Goal: Task Accomplishment & Management: Complete application form

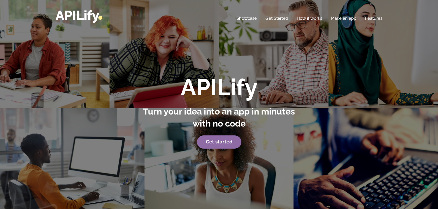
click at [215, 144] on strong "Get started" at bounding box center [219, 142] width 27 height 6
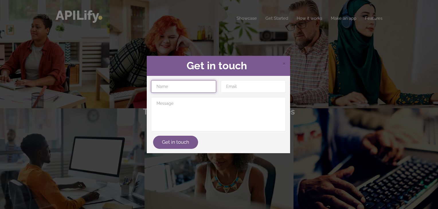
click at [198, 86] on input "text" at bounding box center [183, 86] width 65 height 13
type input "[PERSON_NAME]"
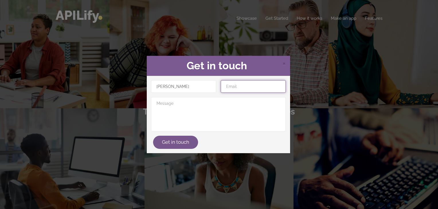
type input "[EMAIL_ADDRESS][DOMAIN_NAME]"
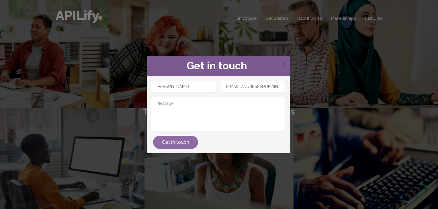
click at [174, 146] on button "Get in touch" at bounding box center [175, 142] width 45 height 13
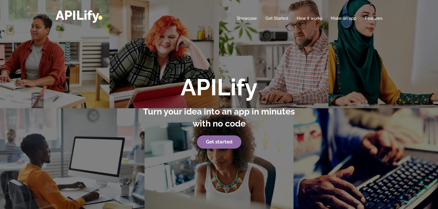
click at [211, 146] on link "Get started" at bounding box center [219, 141] width 44 height 13
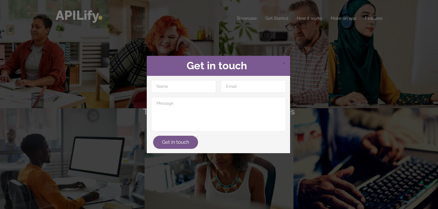
click at [174, 163] on div "× Get in touch Get in touch" at bounding box center [219, 104] width 438 height 209
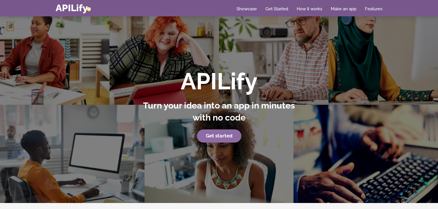
scroll to position [6, 0]
